Goal: Transaction & Acquisition: Purchase product/service

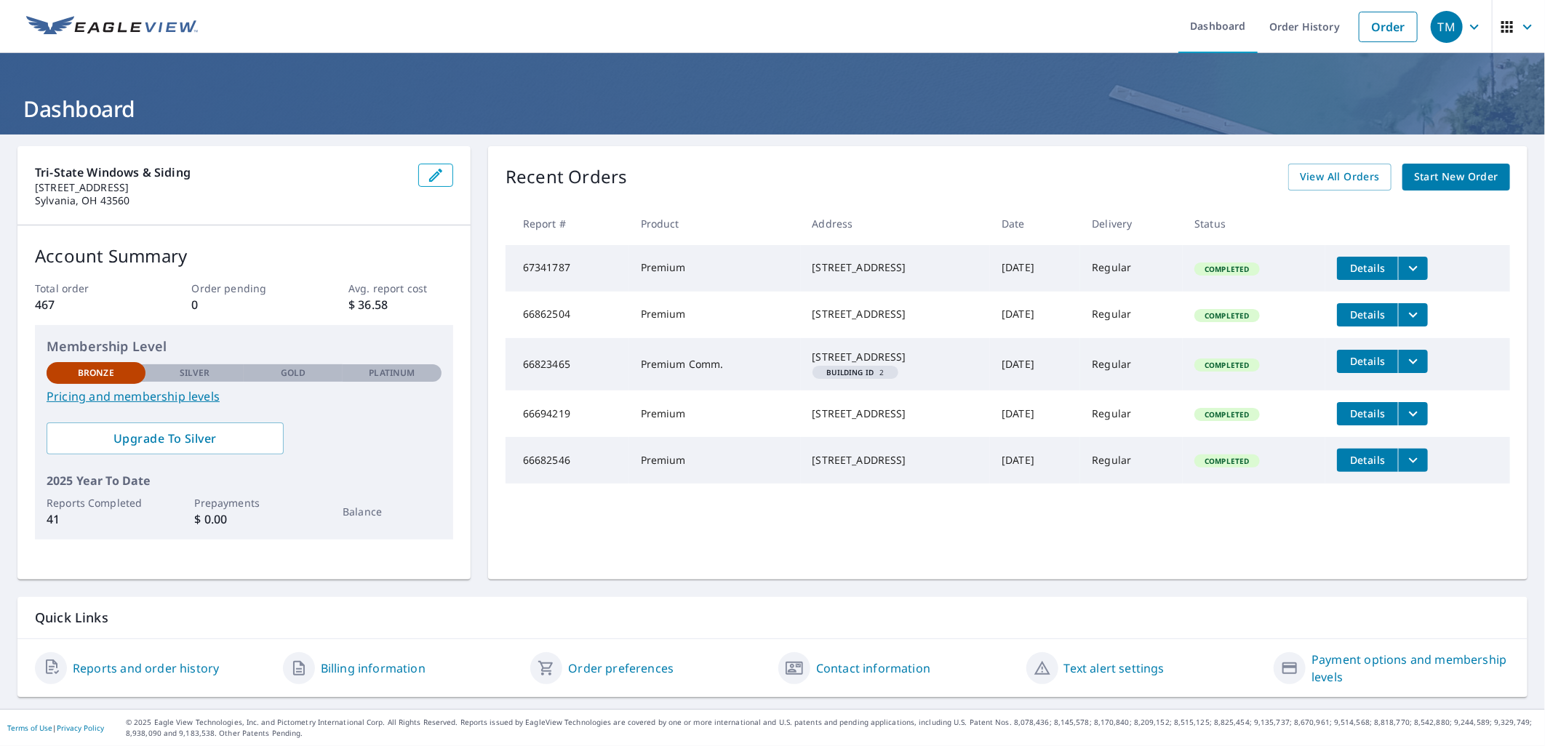
click at [1444, 173] on span "Start New Order" at bounding box center [1456, 177] width 84 height 18
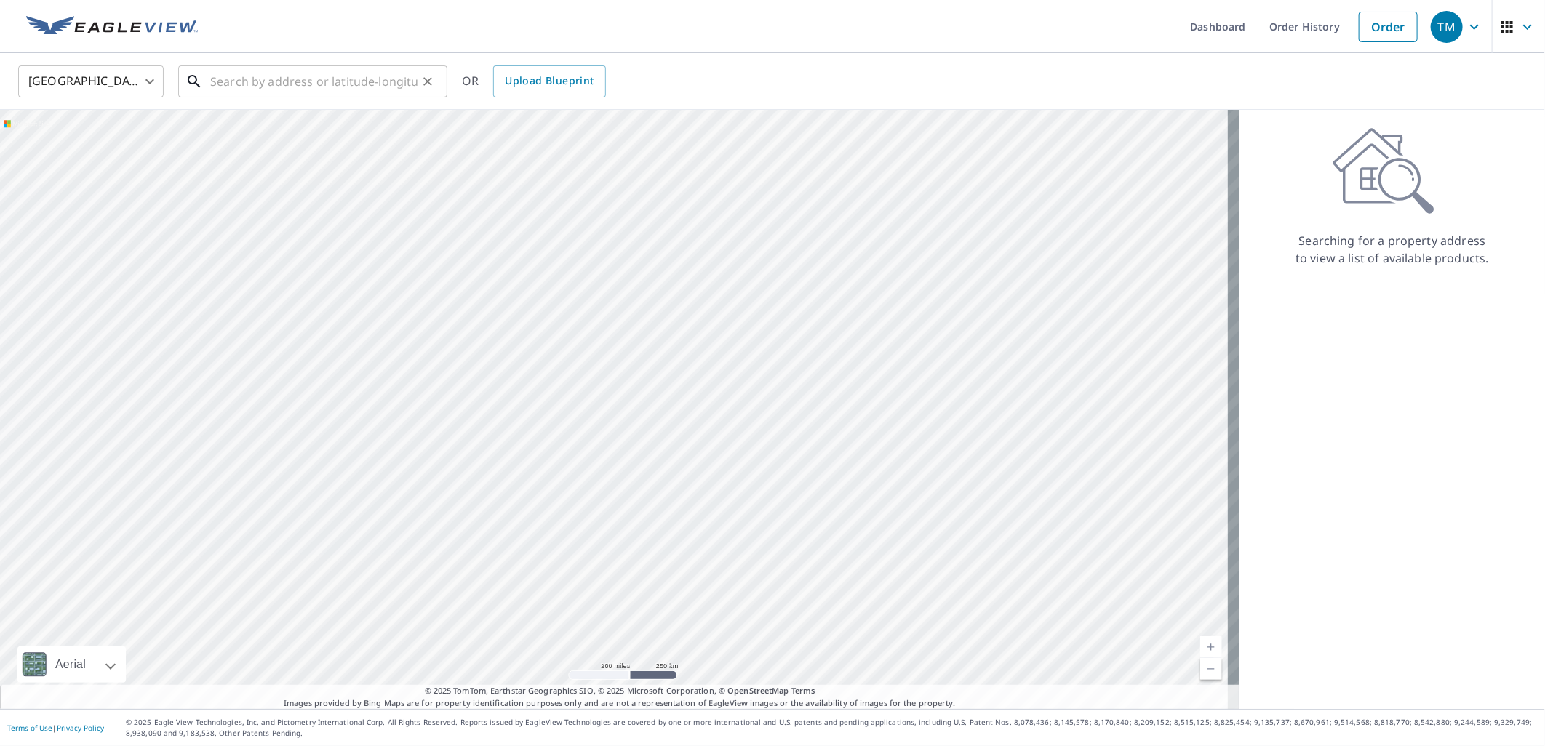
click at [249, 90] on input "text" at bounding box center [313, 81] width 207 height 41
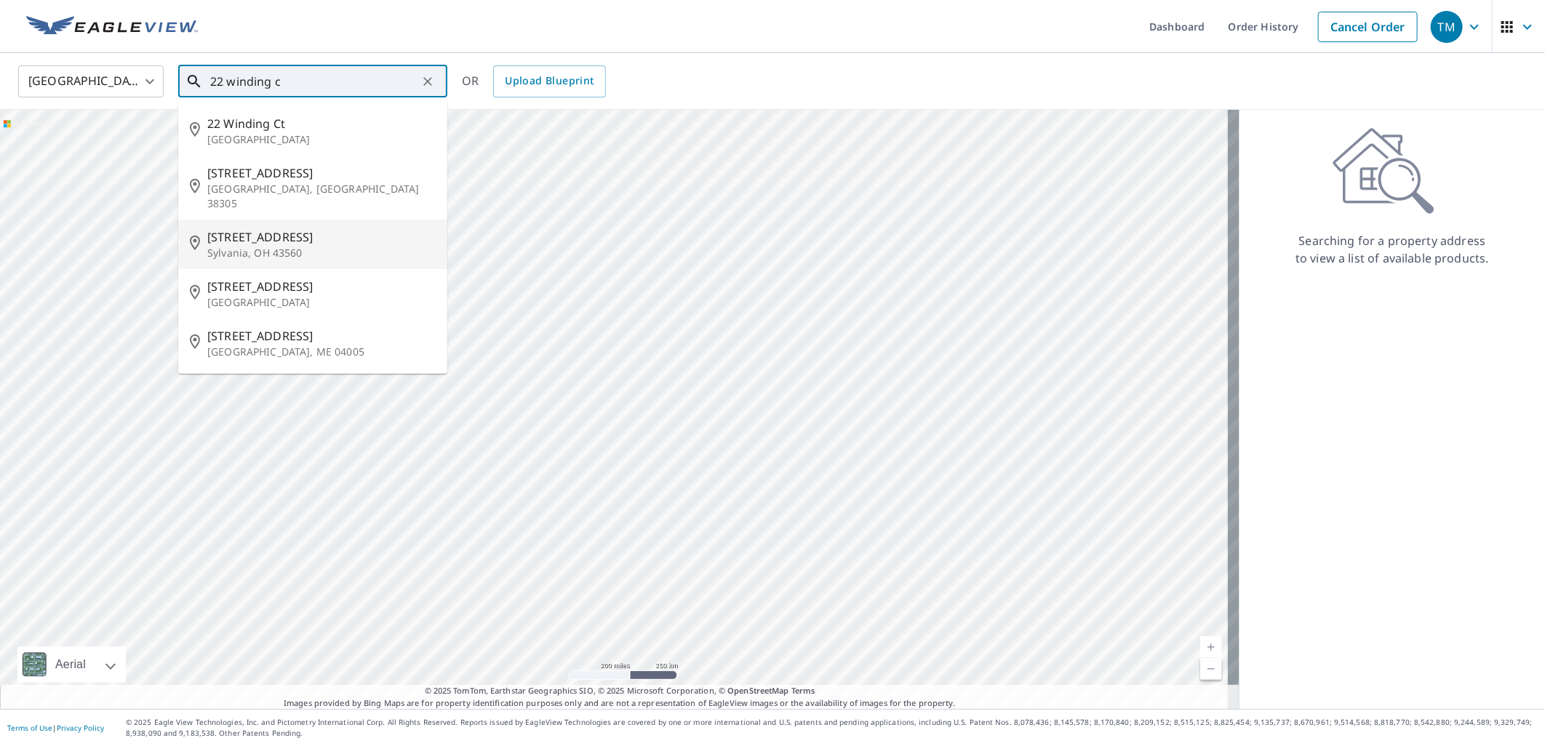
click at [257, 228] on span "22 Winding Creek Pl" at bounding box center [321, 236] width 228 height 17
type input "22 Winding Creek Pl Sylvania, OH 43560"
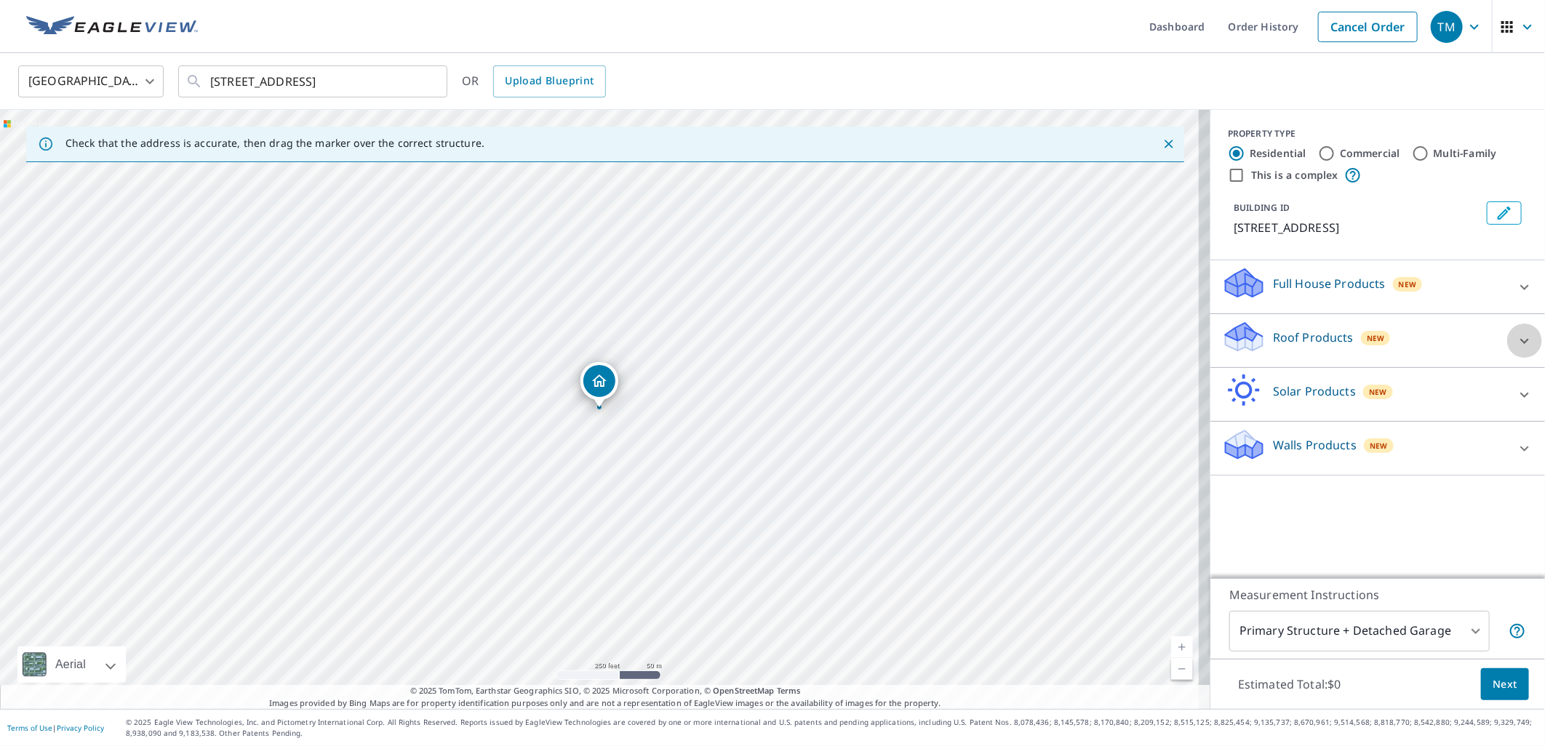
click at [1516, 343] on icon at bounding box center [1524, 340] width 17 height 17
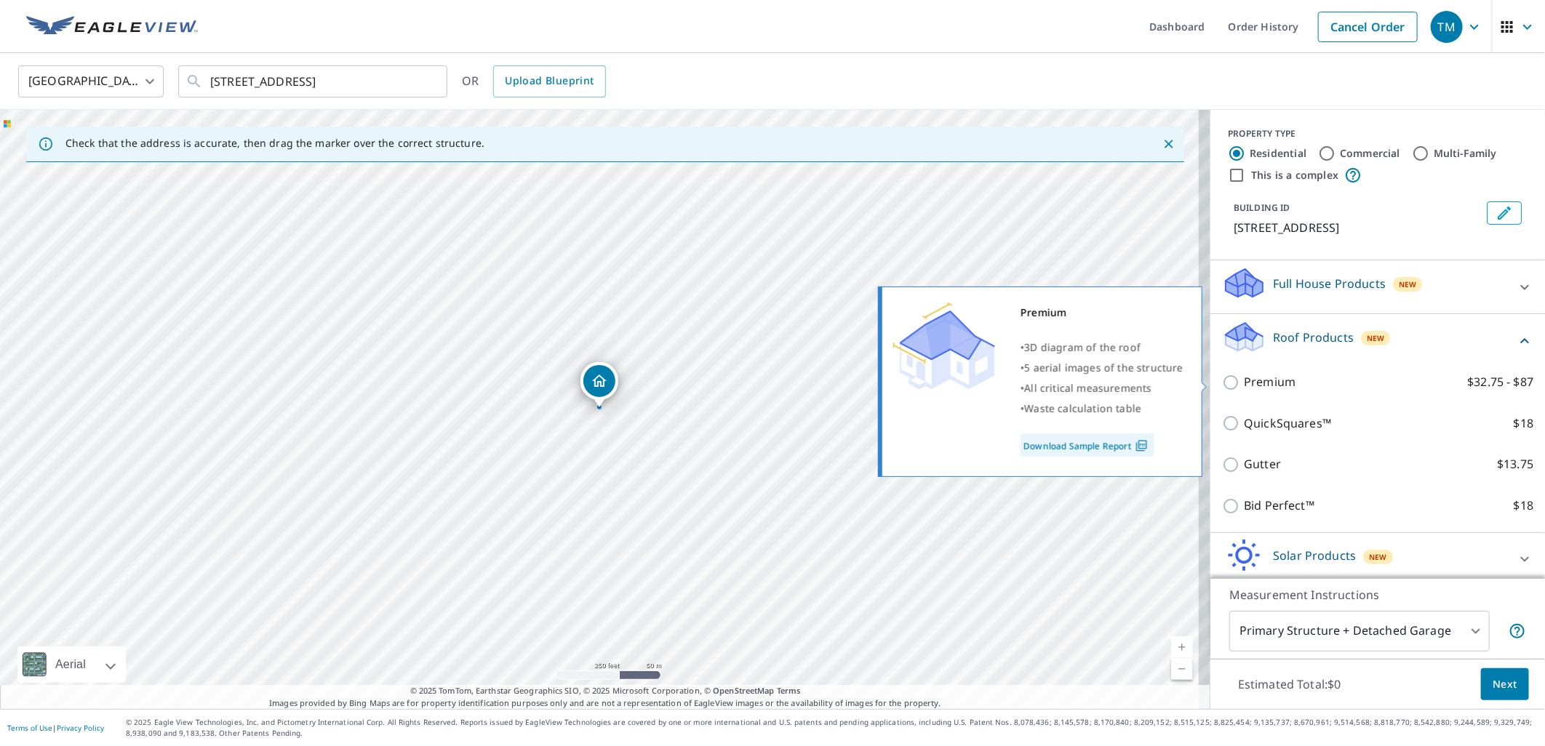
click at [1226, 383] on input "Premium $32.75 - $87" at bounding box center [1233, 382] width 22 height 17
checkbox input "true"
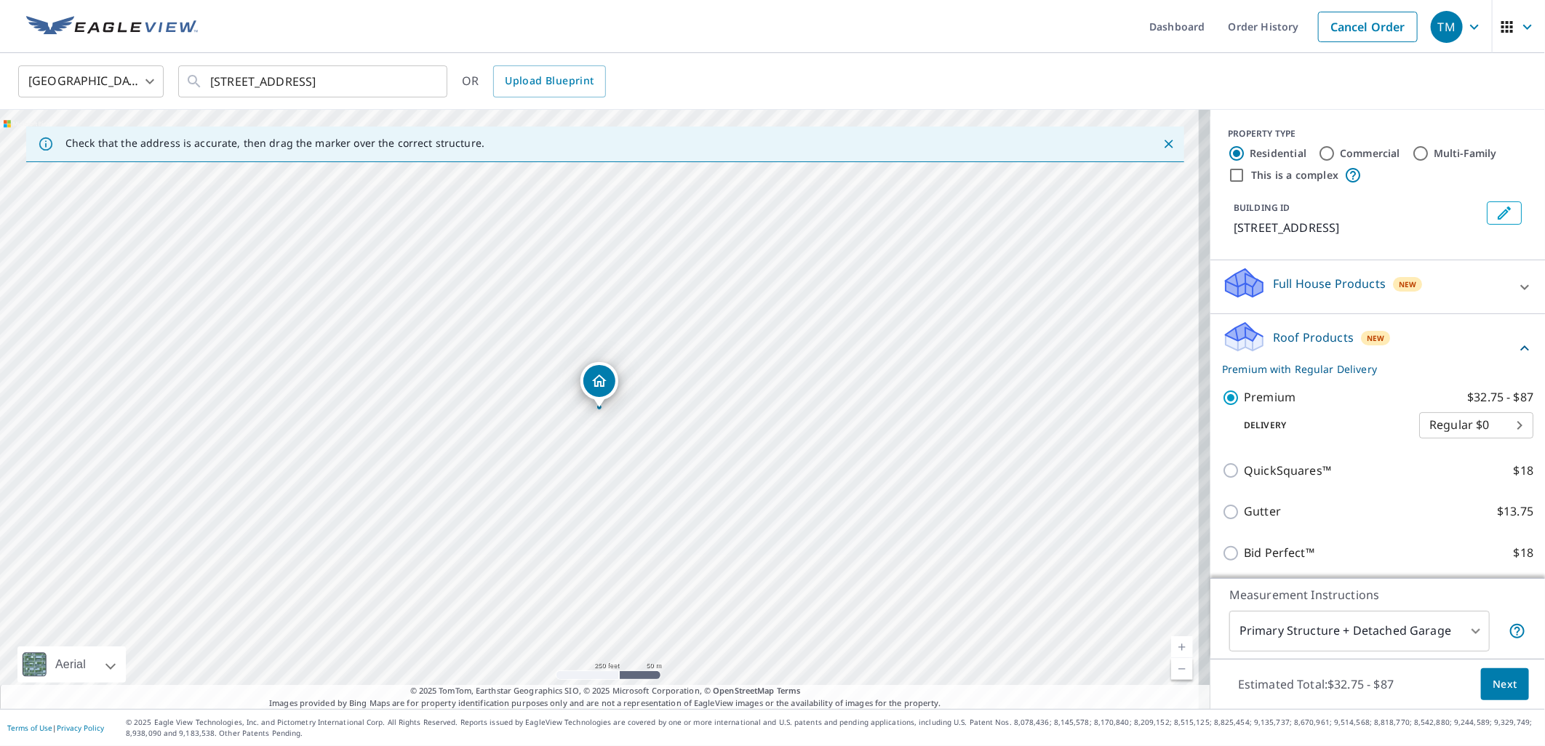
click at [1494, 684] on span "Next" at bounding box center [1504, 685] width 25 height 18
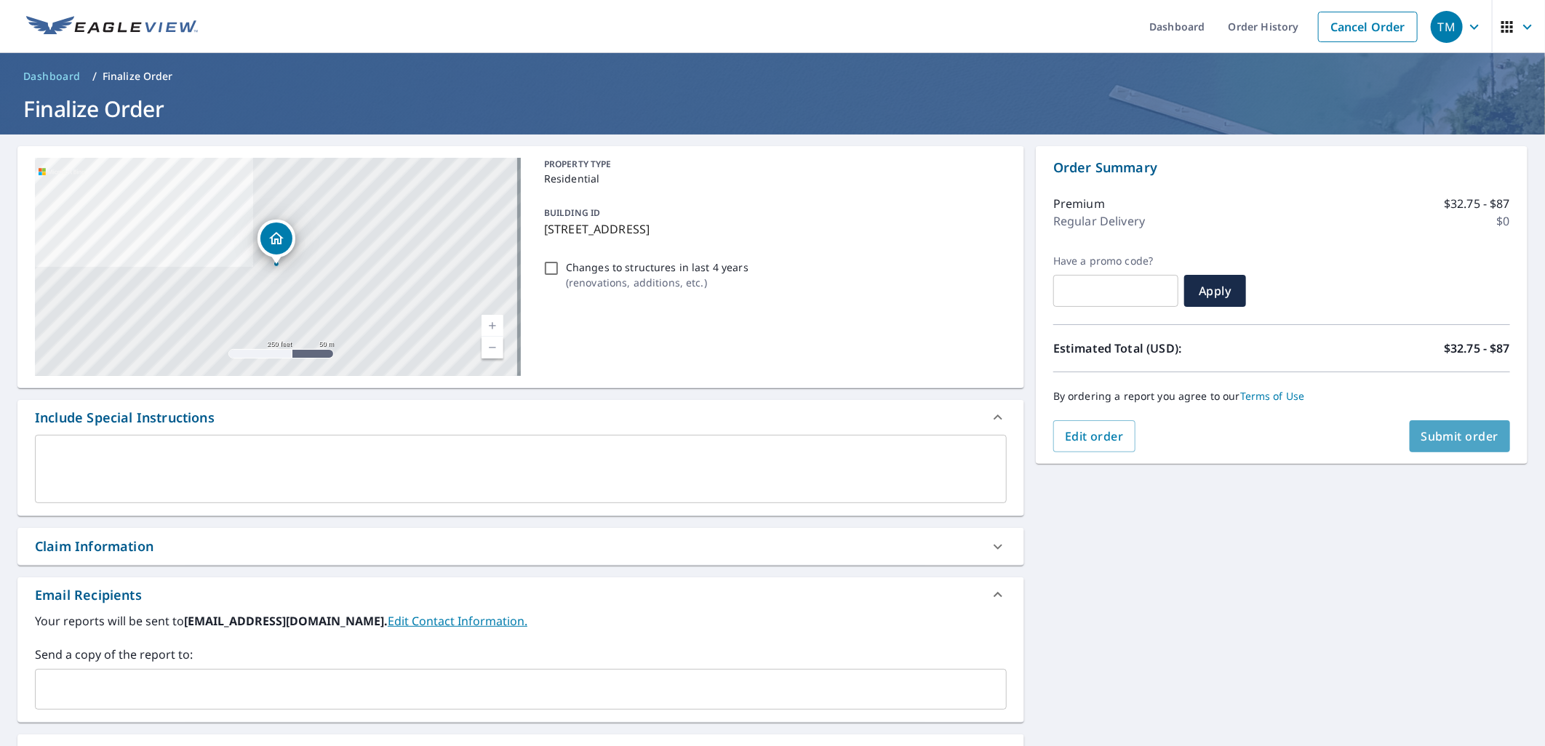
click at [1440, 431] on span "Submit order" at bounding box center [1460, 436] width 78 height 16
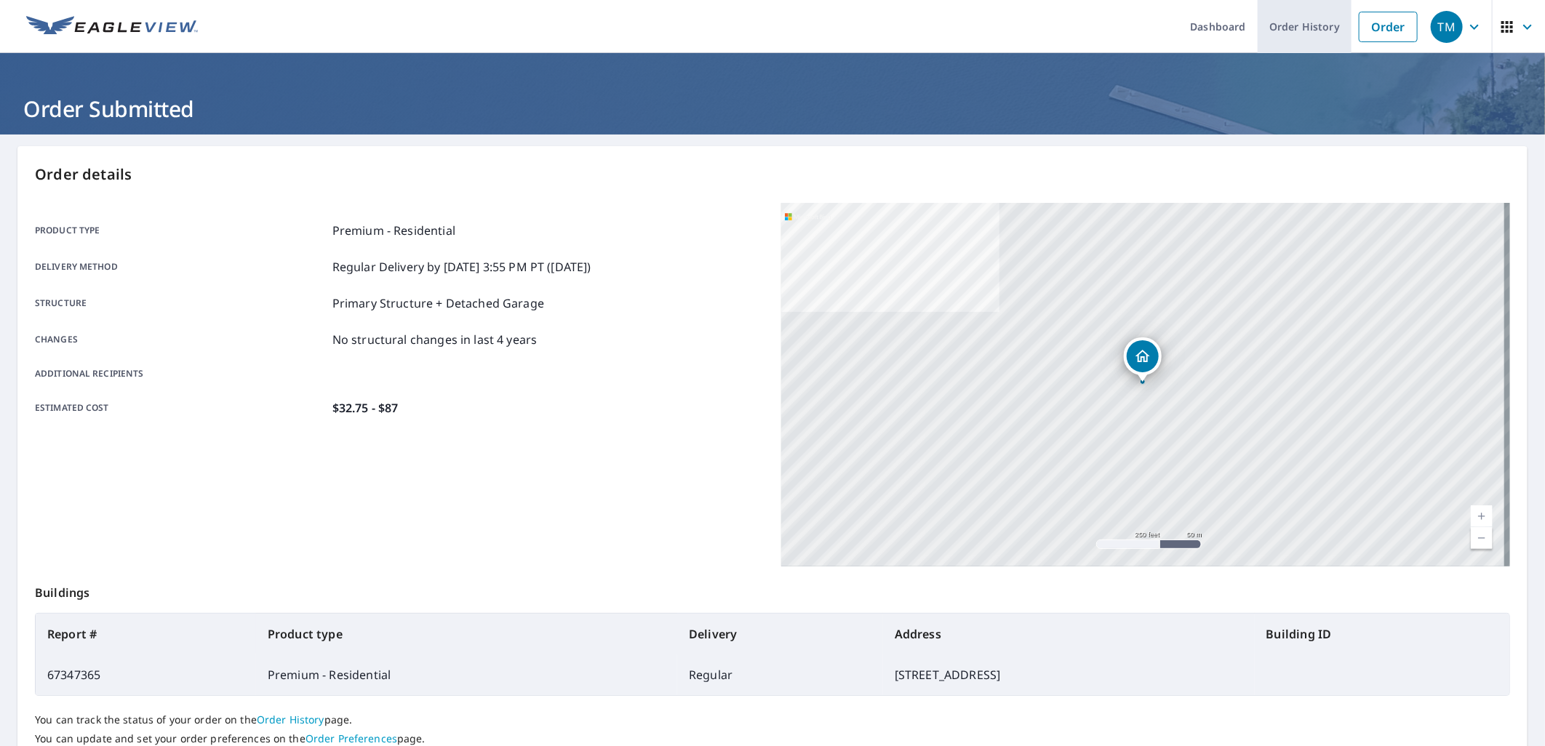
click at [1302, 25] on link "Order History" at bounding box center [1304, 26] width 94 height 53
